Goal: Register for event/course

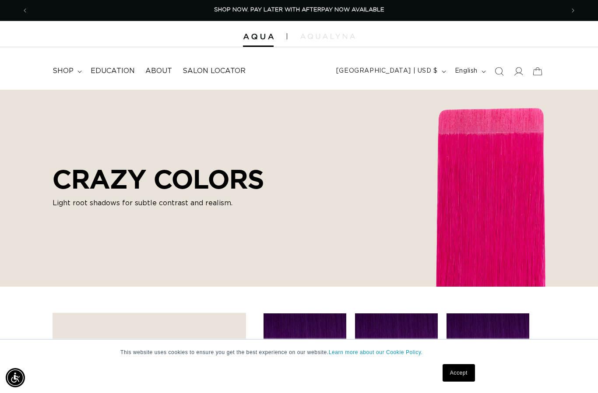
click at [66, 69] on span "shop" at bounding box center [63, 71] width 21 height 9
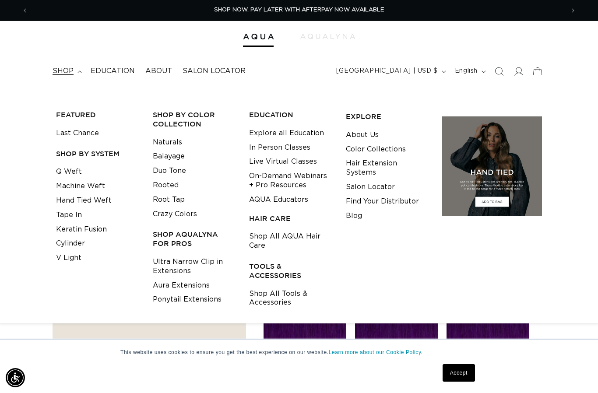
click at [174, 173] on link "Duo Tone" at bounding box center [169, 171] width 33 height 14
click at [179, 211] on link "Crazy Colors" at bounding box center [175, 214] width 44 height 14
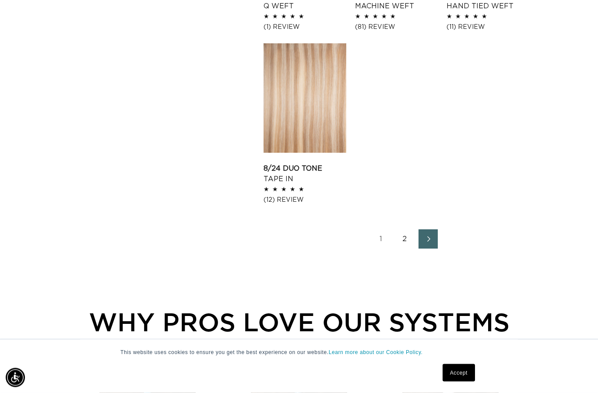
scroll to position [1137, 0]
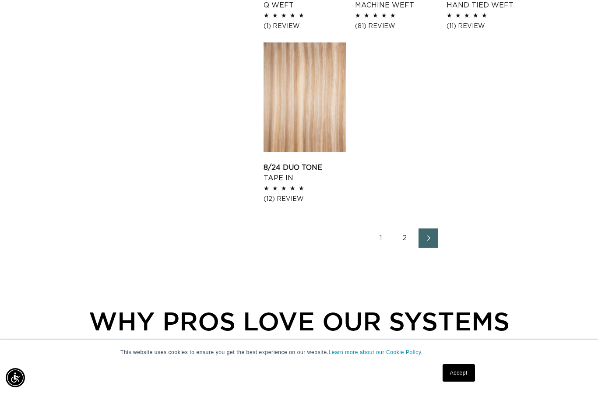
click at [430, 239] on icon "Next page" at bounding box center [429, 239] width 11 height 6
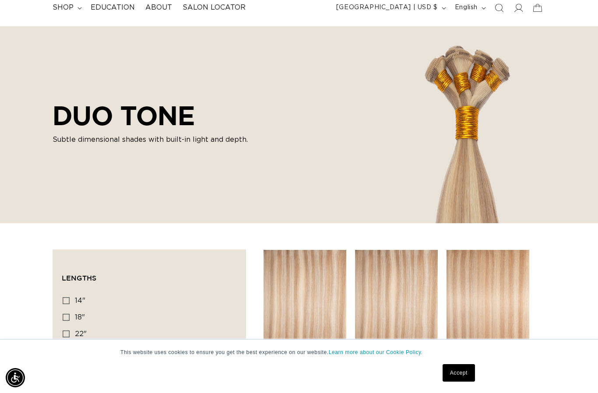
scroll to position [59, 0]
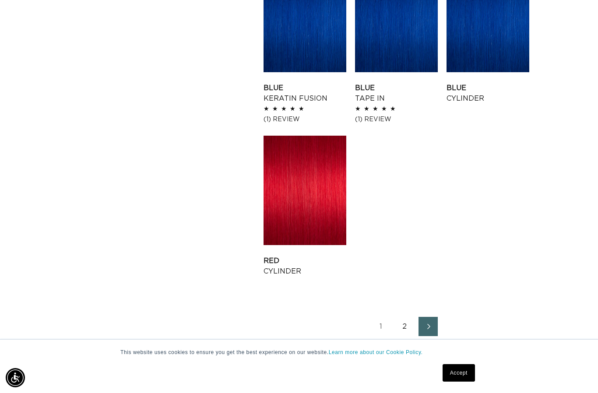
click at [430, 328] on icon "Next page" at bounding box center [429, 327] width 11 height 6
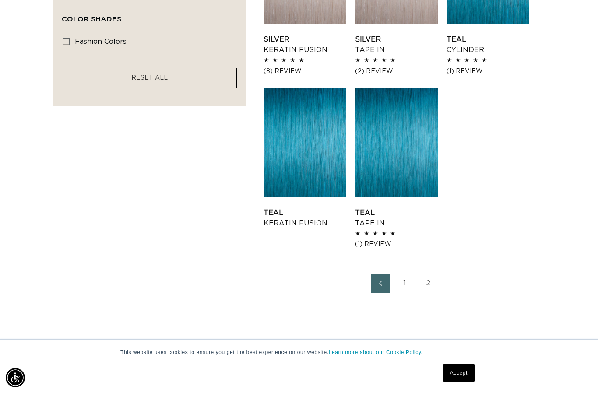
scroll to position [0, 1072]
click at [384, 285] on icon "Previous page" at bounding box center [380, 284] width 11 height 6
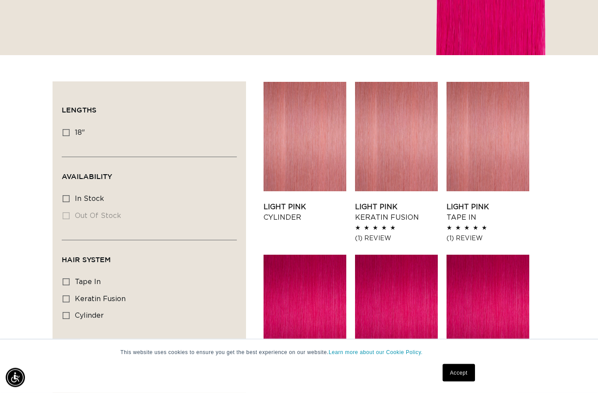
scroll to position [232, 0]
click at [71, 297] on label "keratin fusion keratin fusion (8 products)" at bounding box center [147, 299] width 168 height 17
click at [70, 297] on input "keratin fusion keratin fusion (8 products)" at bounding box center [66, 299] width 7 height 7
checkbox input "true"
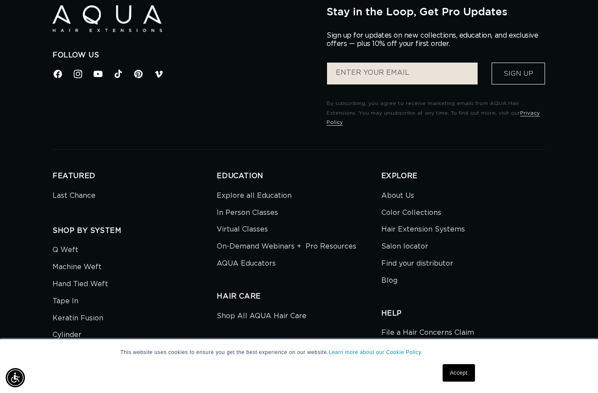
click at [81, 310] on link "Keratin Fusion" at bounding box center [78, 318] width 51 height 17
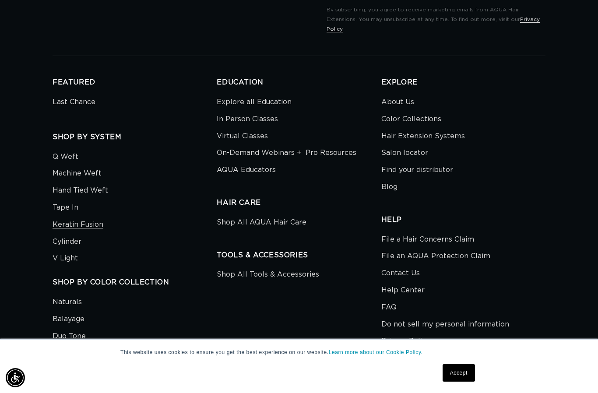
click at [244, 138] on link "Virtual Classes" at bounding box center [242, 136] width 51 height 17
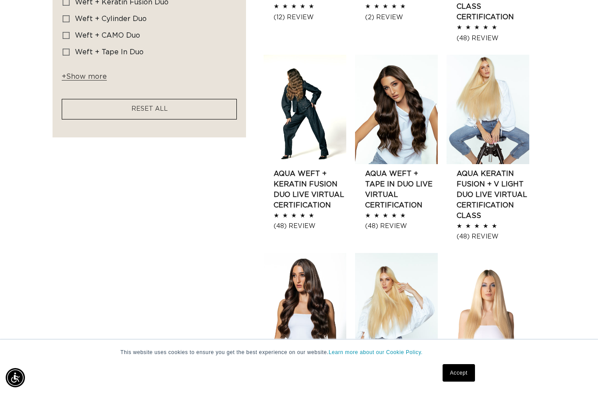
click at [306, 178] on link "AQUA Weft + Keratin Fusion Duo LIVE VIRTUAL Certification" at bounding box center [310, 190] width 73 height 42
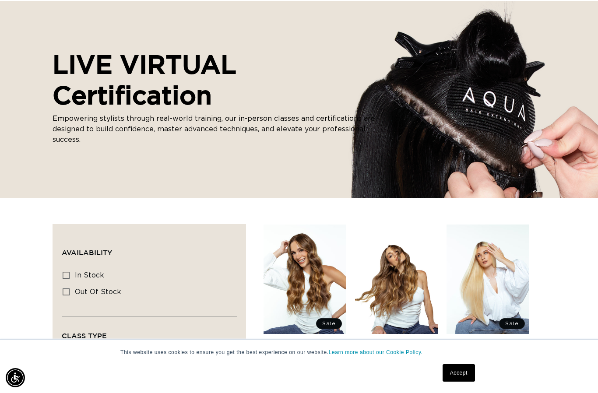
scroll to position [0, 536]
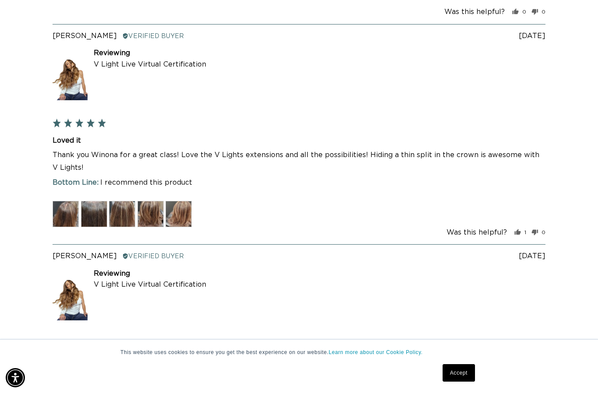
scroll to position [0, 1072]
click at [67, 227] on img at bounding box center [66, 214] width 26 height 26
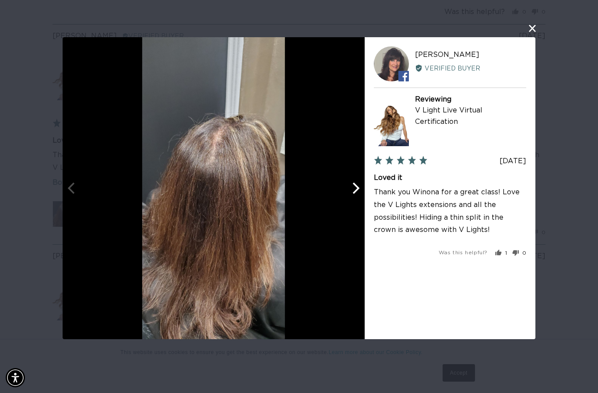
scroll to position [0, 0]
click at [359, 191] on icon "Next" at bounding box center [355, 188] width 11 height 11
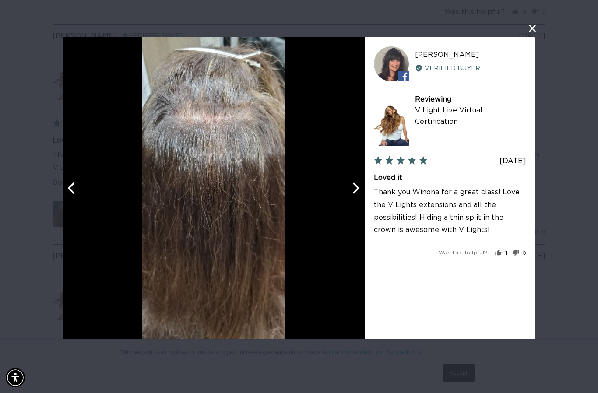
click at [362, 188] on button "Next" at bounding box center [355, 188] width 19 height 19
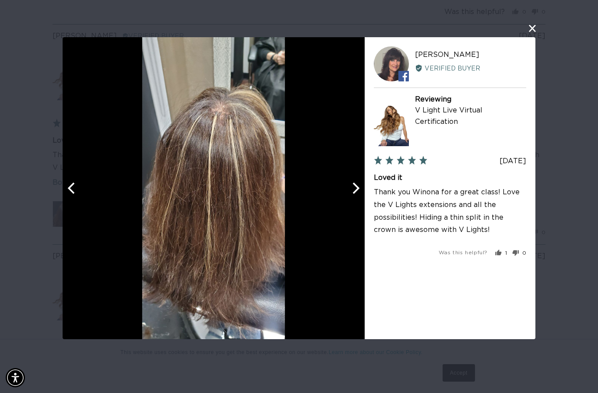
click at [360, 190] on icon "Next" at bounding box center [356, 188] width 7 height 11
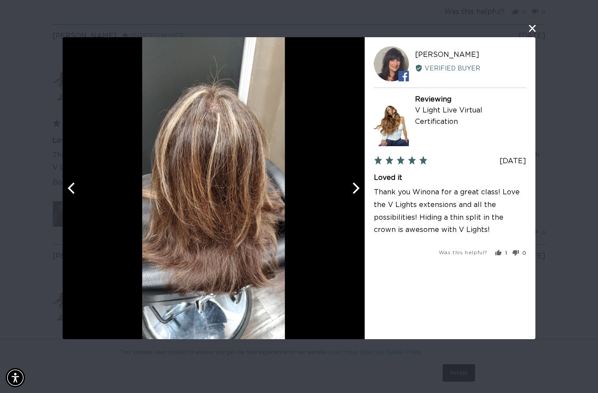
click at [359, 188] on icon "Next" at bounding box center [355, 188] width 11 height 11
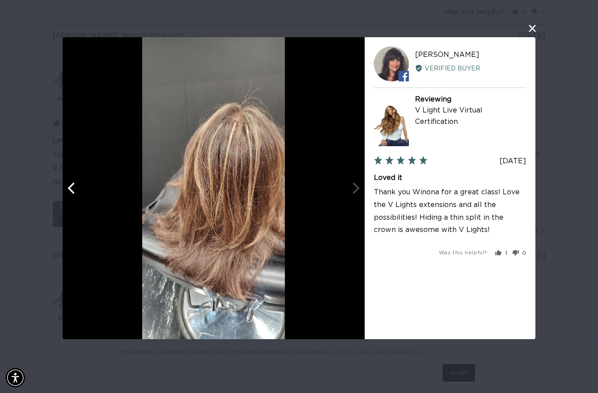
click at [359, 189] on div at bounding box center [214, 188] width 302 height 302
click at [361, 189] on div at bounding box center [214, 188] width 302 height 302
click at [534, 32] on button "close this modal window" at bounding box center [532, 28] width 11 height 11
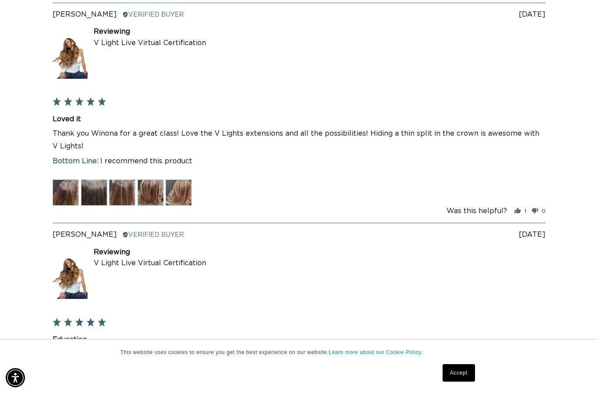
scroll to position [1448, 0]
